Goal: Find specific page/section: Find specific page/section

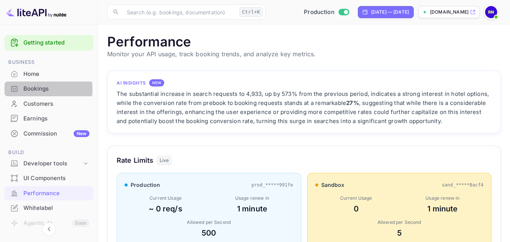
click at [34, 89] on div "Bookings" at bounding box center [56, 89] width 66 height 9
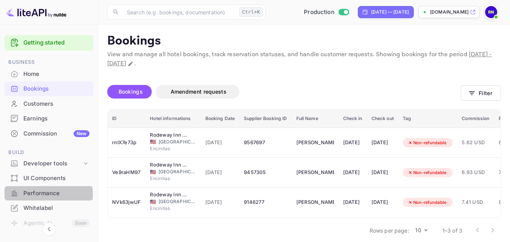
click at [40, 195] on div "Performance" at bounding box center [56, 193] width 66 height 9
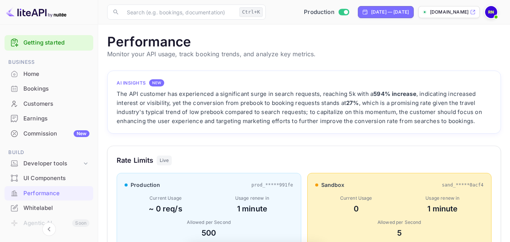
scroll to position [189, 388]
